Goal: Task Accomplishment & Management: Manage account settings

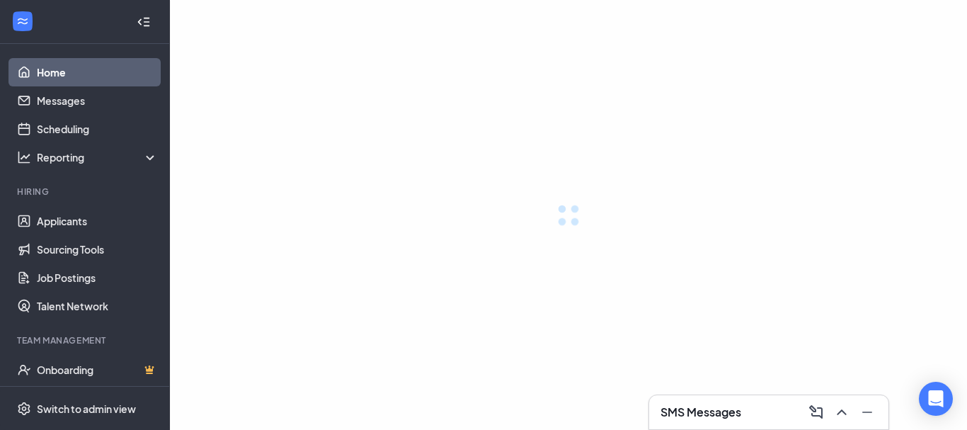
click at [752, 406] on div "SMS Messages" at bounding box center [769, 412] width 217 height 23
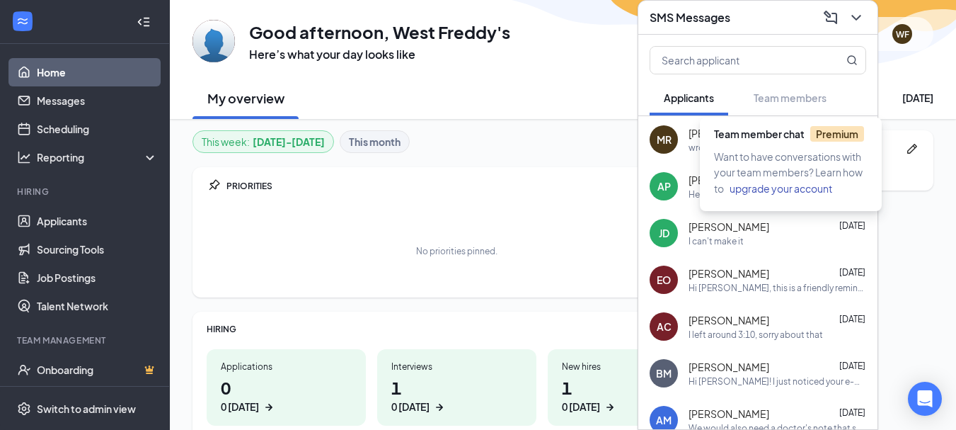
click at [782, 144] on div "Team member chat Premium" at bounding box center [793, 137] width 159 height 23
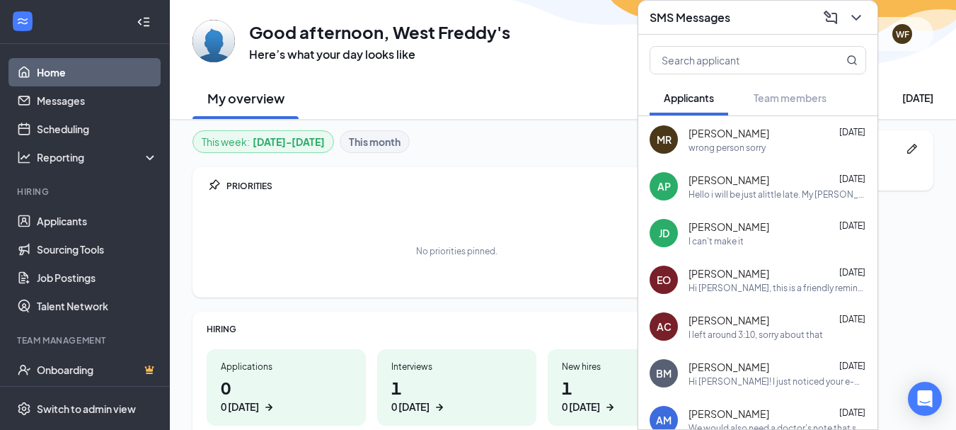
click at [681, 142] on div "[PERSON_NAME] [DATE] wrong person sorry" at bounding box center [758, 139] width 239 height 47
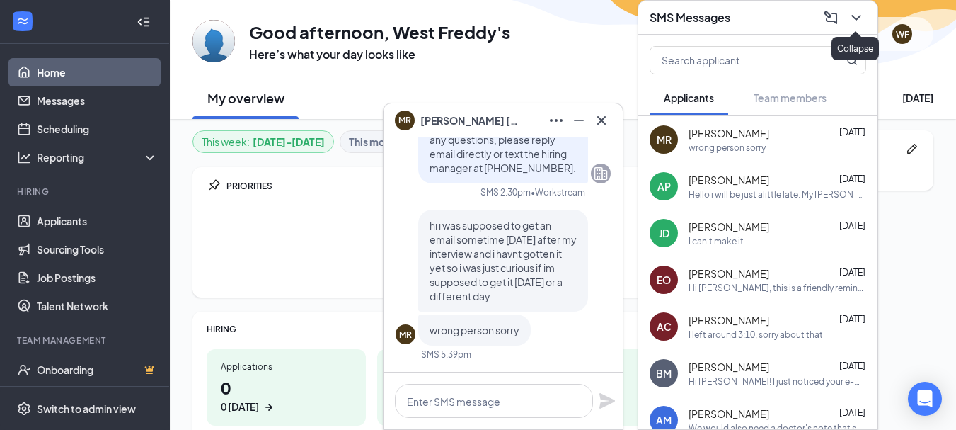
click at [855, 28] on button at bounding box center [855, 17] width 23 height 23
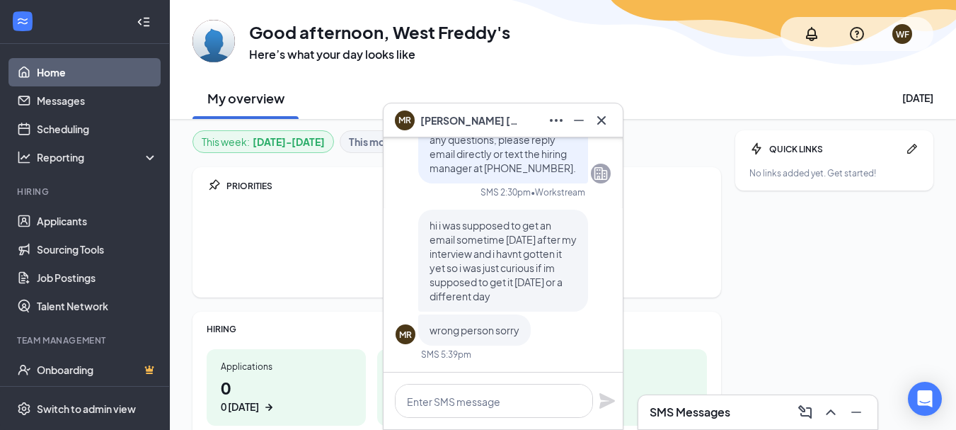
click at [615, 126] on div "[PERSON_NAME]" at bounding box center [503, 120] width 239 height 34
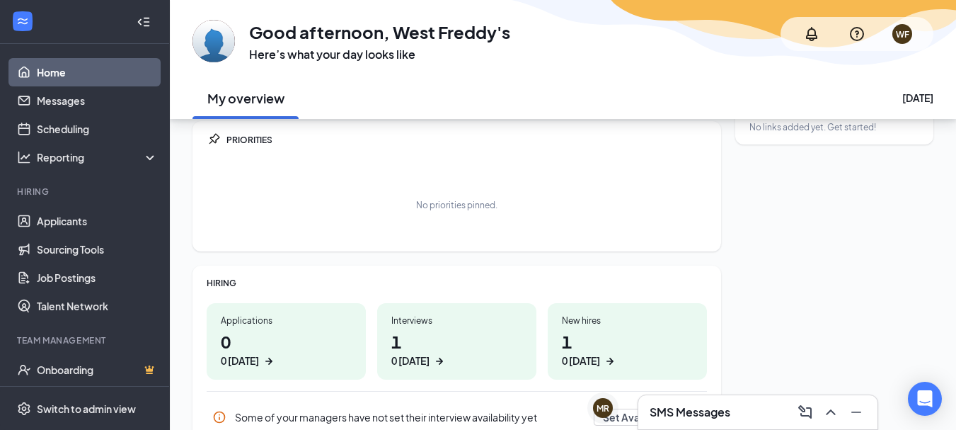
scroll to position [71, 0]
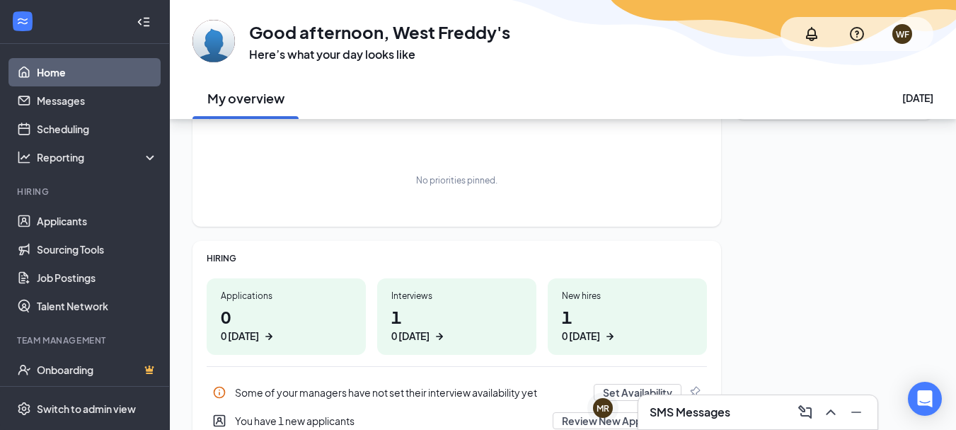
click at [442, 331] on icon "ArrowRight" at bounding box center [440, 336] width 14 height 14
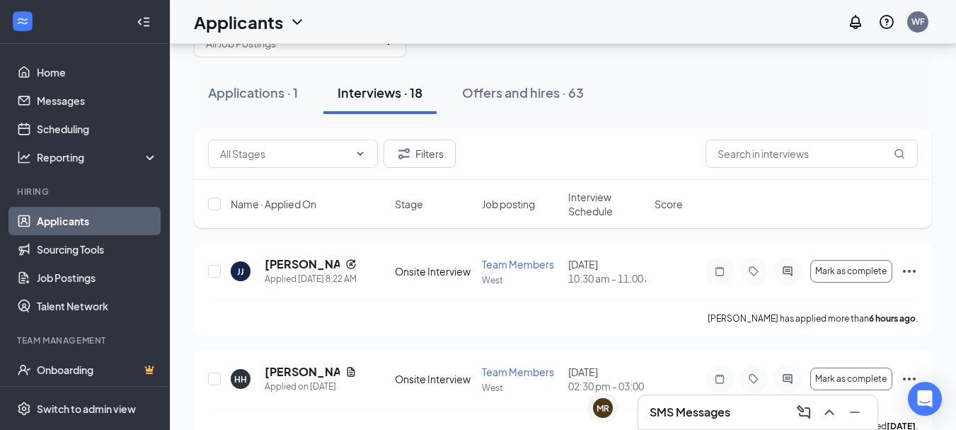
scroll to position [71, 0]
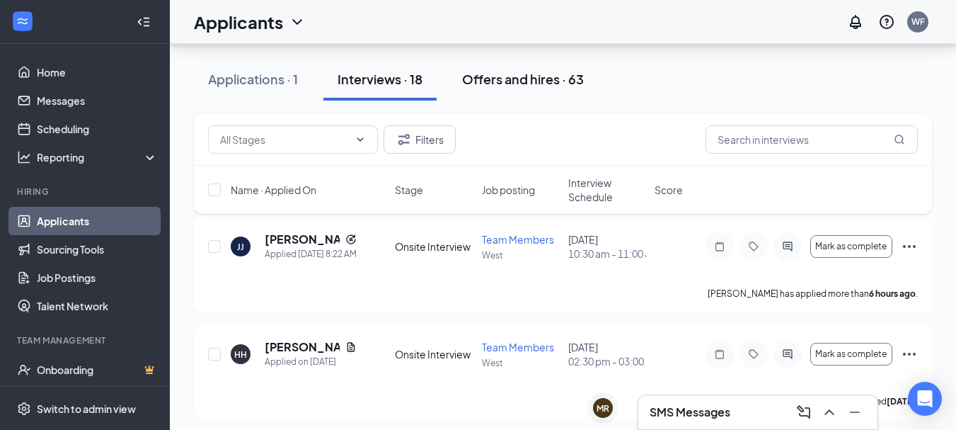
click at [552, 81] on div "Offers and hires · 63" at bounding box center [523, 79] width 122 height 18
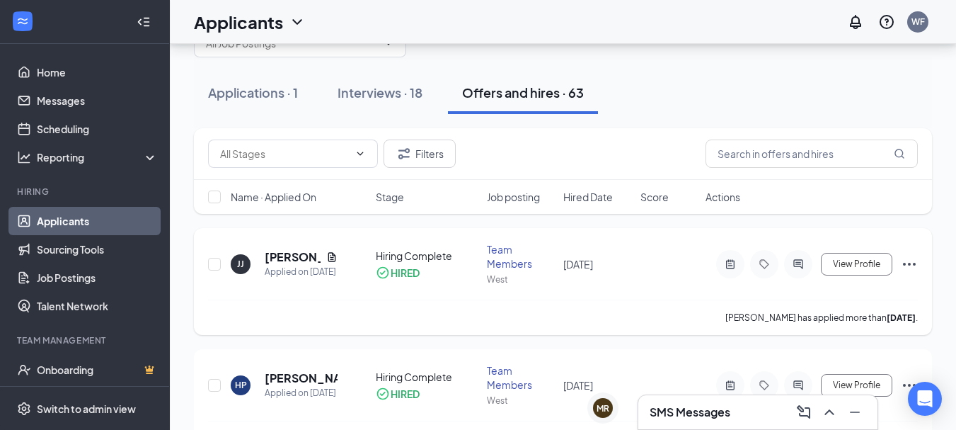
scroll to position [71, 0]
